Goal: Find specific page/section: Find specific page/section

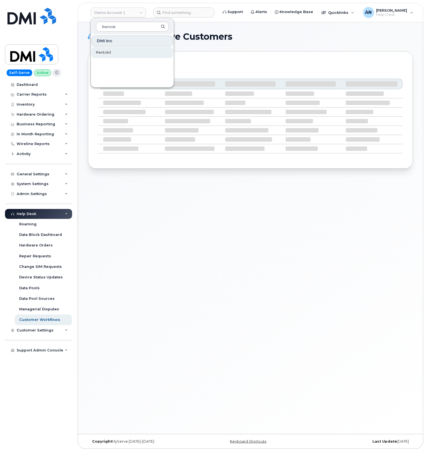
type input "Rentok"
click at [100, 51] on span "Rentokil" at bounding box center [103, 53] width 15 height 6
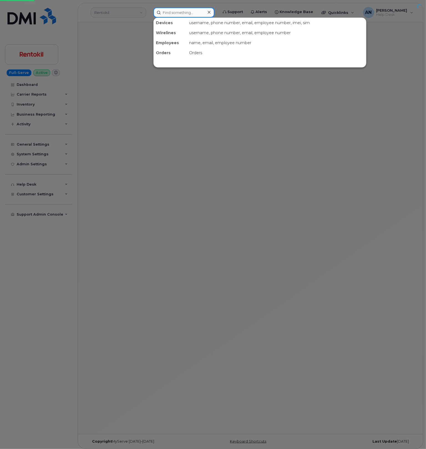
click at [182, 15] on input at bounding box center [183, 12] width 61 height 10
paste input "5024698462"
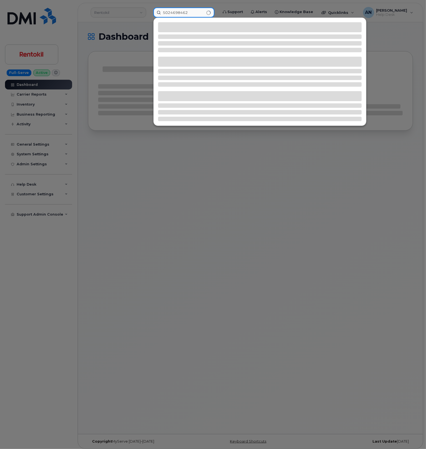
click at [169, 11] on input "5024698462" at bounding box center [183, 12] width 61 height 10
click at [196, 11] on input "502-469-8462" at bounding box center [183, 12] width 61 height 10
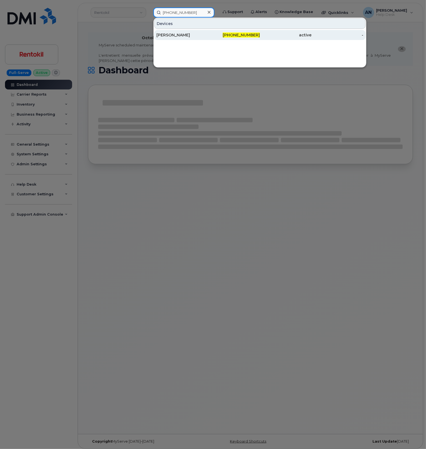
type input "502-469-8462"
click at [190, 33] on div "KRISTOPHER PARKER" at bounding box center [183, 35] width 52 height 6
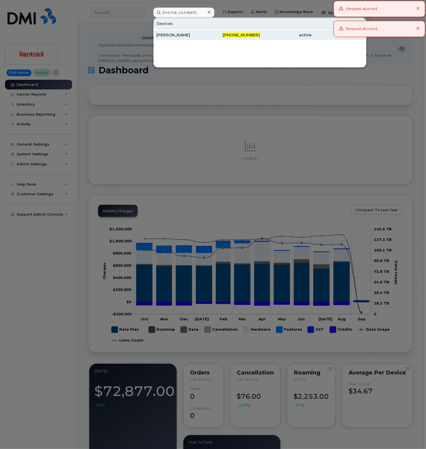
click at [184, 33] on div "KRISTOPHER PARKER" at bounding box center [183, 35] width 52 height 6
